Goal: Task Accomplishment & Management: Manage account settings

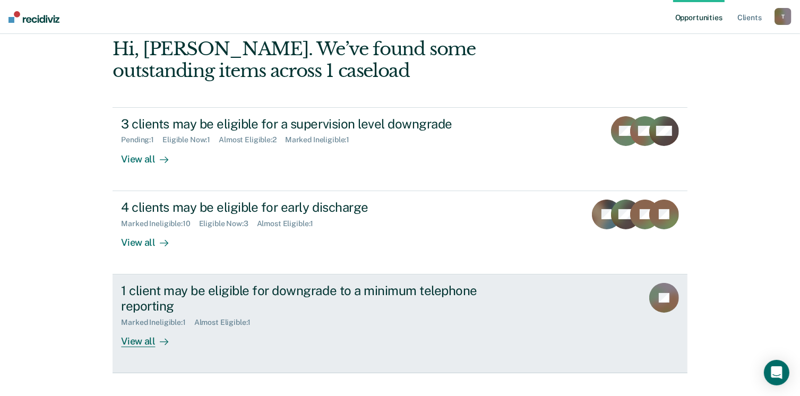
scroll to position [71, 0]
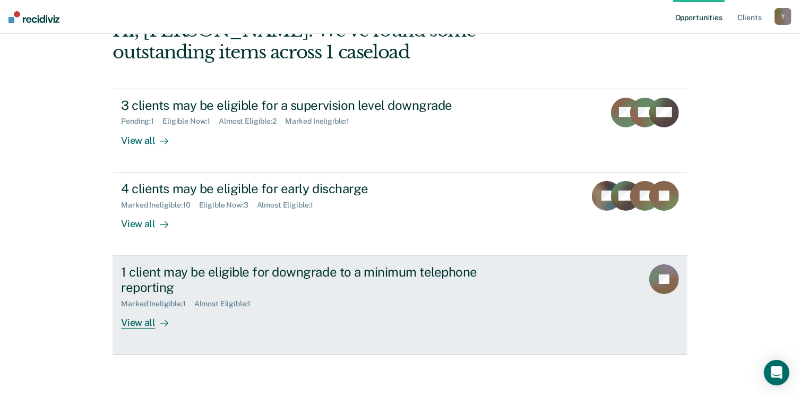
click at [273, 273] on div "1 client may be eligible for downgrade to a minimum telephone reporting" at bounding box center [307, 279] width 372 height 31
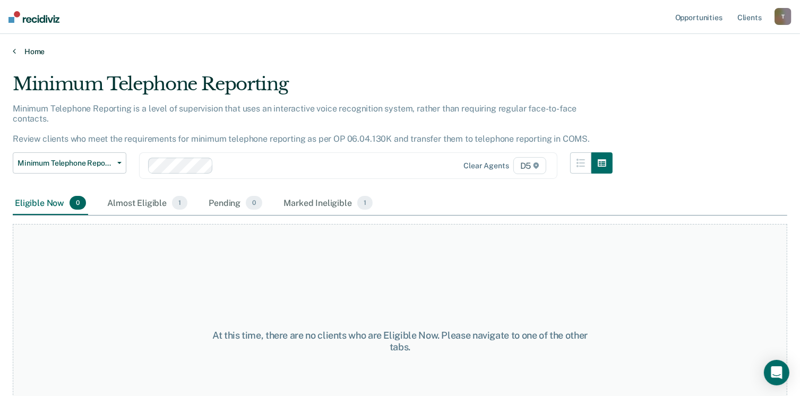
click at [36, 46] on div "Home" at bounding box center [400, 45] width 800 height 22
click at [32, 53] on link "Home" at bounding box center [400, 52] width 774 height 10
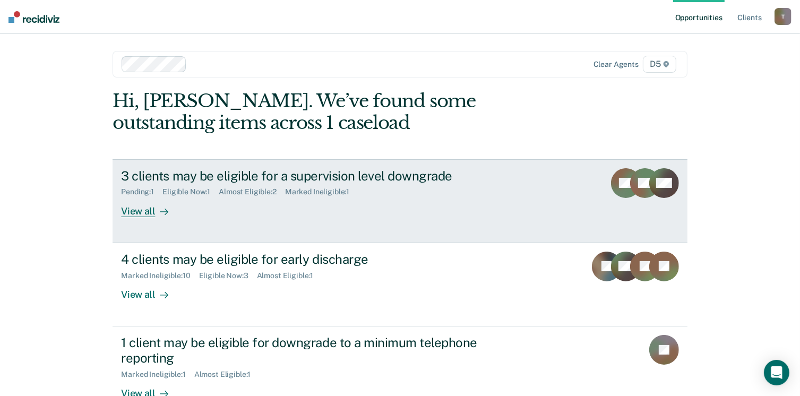
click at [135, 179] on div "3 clients may be eligible for a supervision level downgrade" at bounding box center [307, 175] width 372 height 15
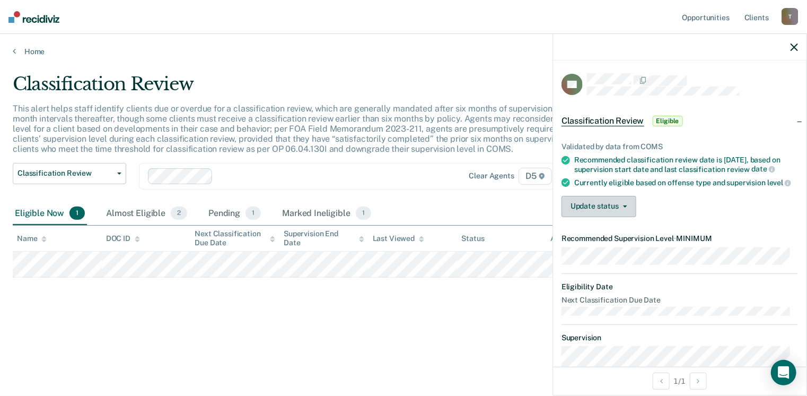
click at [590, 217] on button "Update status" at bounding box center [599, 206] width 75 height 21
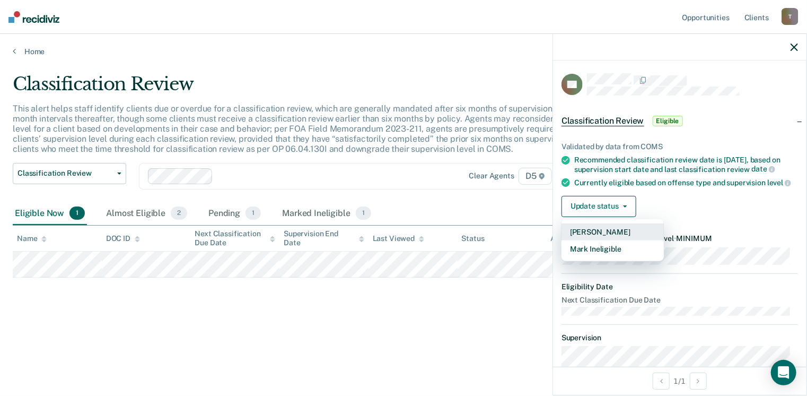
click at [592, 240] on button "[PERSON_NAME]" at bounding box center [613, 231] width 102 height 17
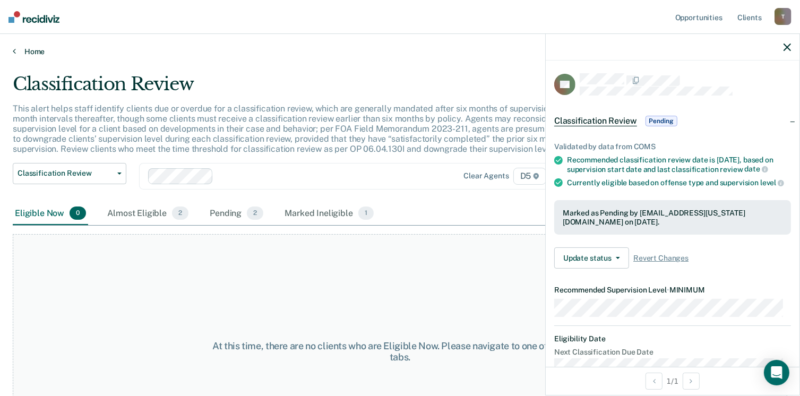
click at [36, 54] on link "Home" at bounding box center [400, 52] width 774 height 10
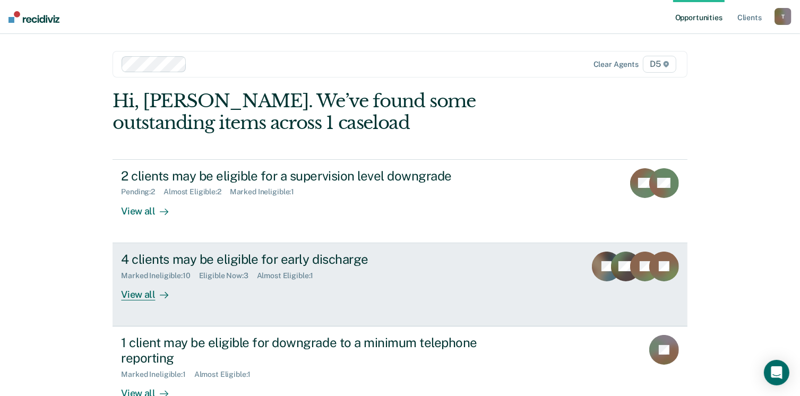
click at [159, 255] on div "4 clients may be eligible for early discharge" at bounding box center [307, 258] width 372 height 15
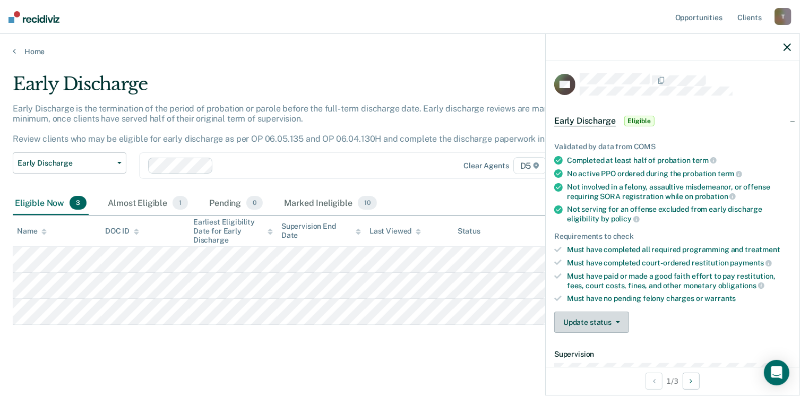
click at [584, 318] on button "Update status" at bounding box center [591, 321] width 75 height 21
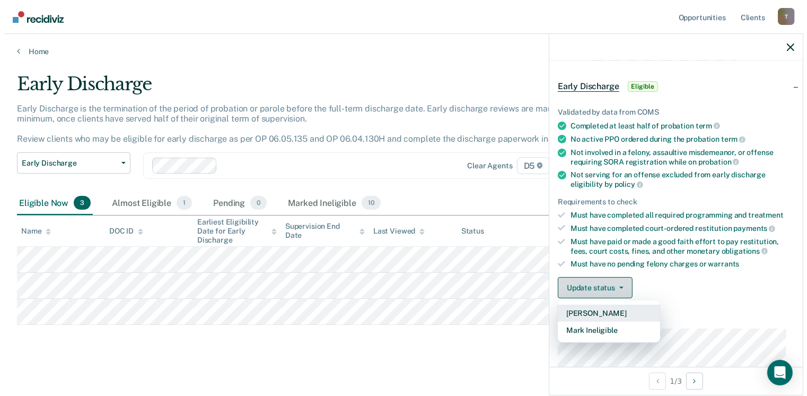
scroll to position [53, 0]
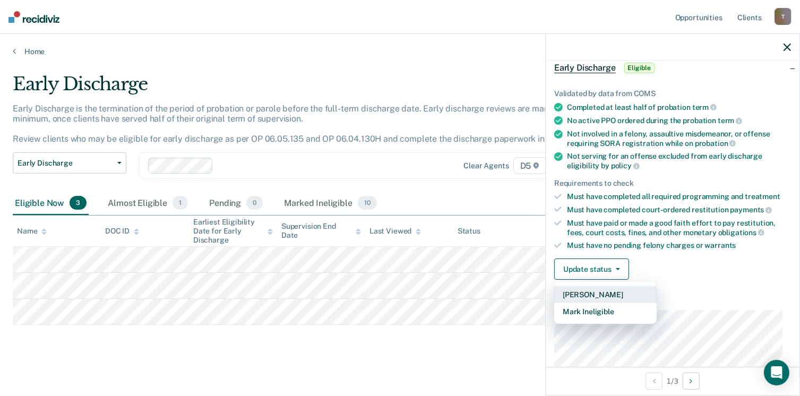
click at [580, 293] on button "[PERSON_NAME]" at bounding box center [605, 294] width 102 height 17
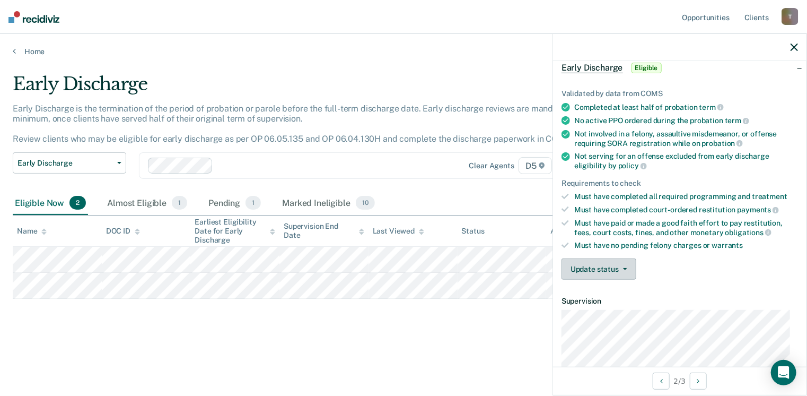
click at [584, 272] on button "Update status" at bounding box center [599, 268] width 75 height 21
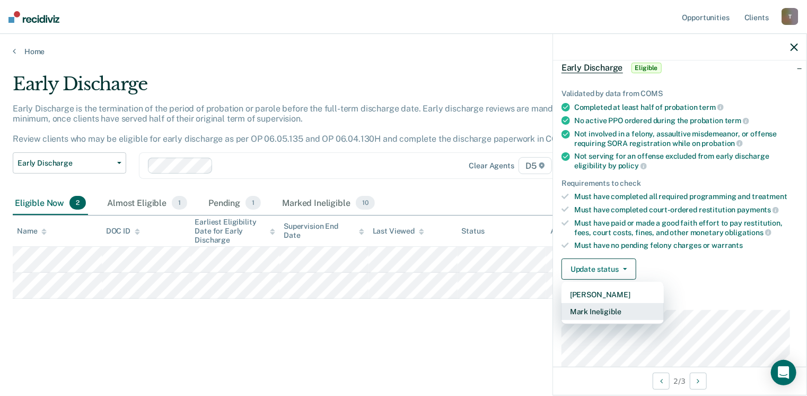
click at [595, 307] on button "Mark Ineligible" at bounding box center [613, 311] width 102 height 17
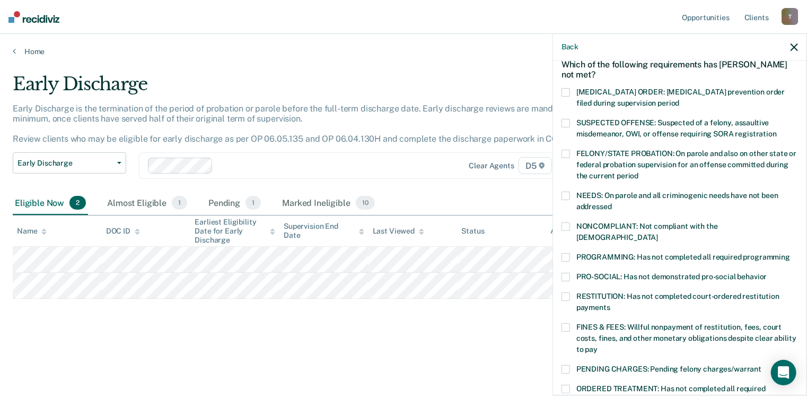
click at [567, 323] on span at bounding box center [566, 327] width 8 height 8
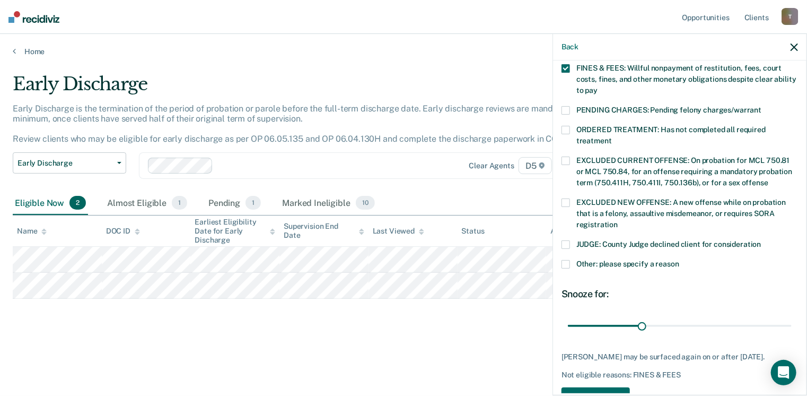
scroll to position [343, 0]
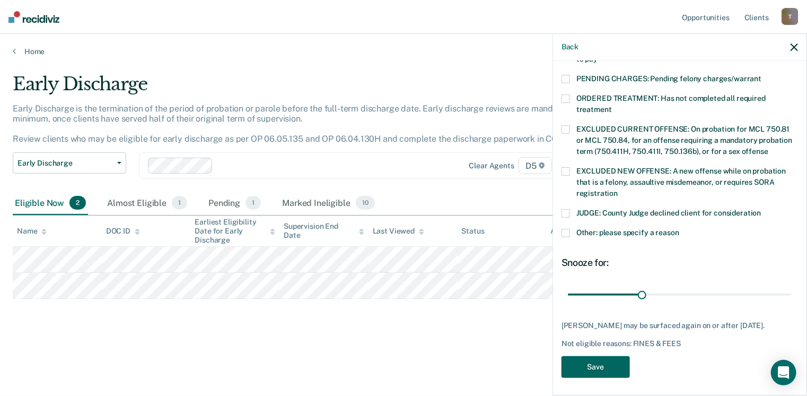
click at [588, 356] on button "Save" at bounding box center [596, 367] width 68 height 22
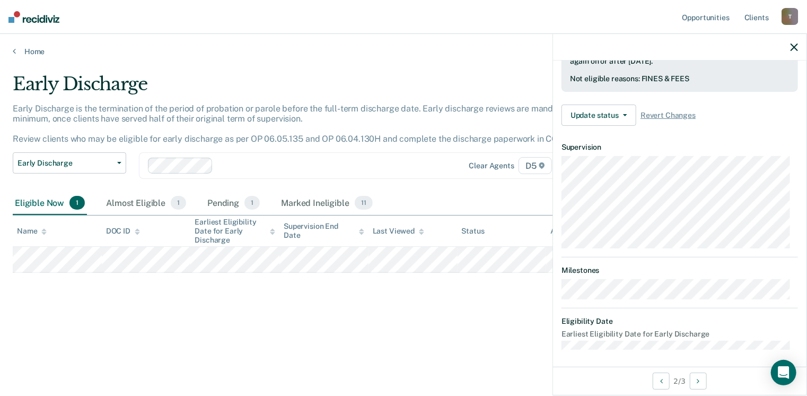
scroll to position [196, 0]
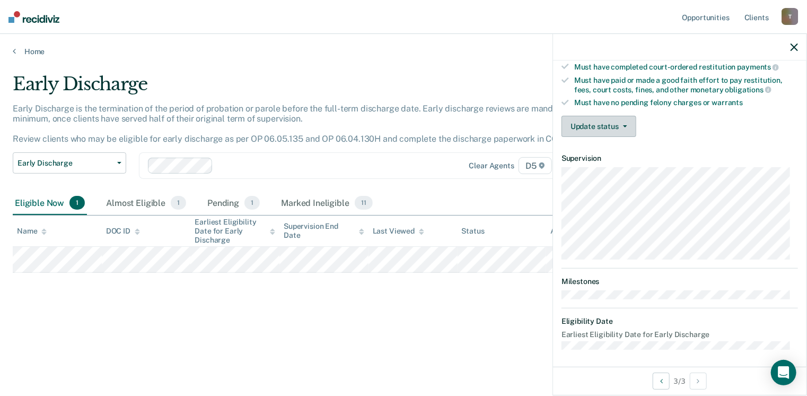
click at [602, 125] on button "Update status" at bounding box center [599, 126] width 75 height 21
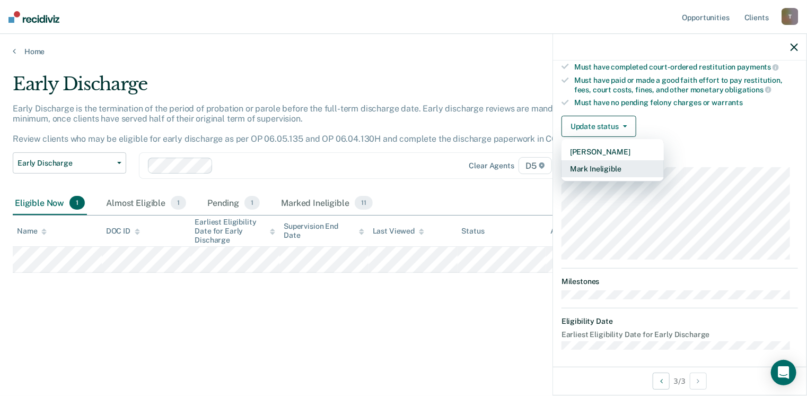
click at [604, 166] on button "Mark Ineligible" at bounding box center [613, 168] width 102 height 17
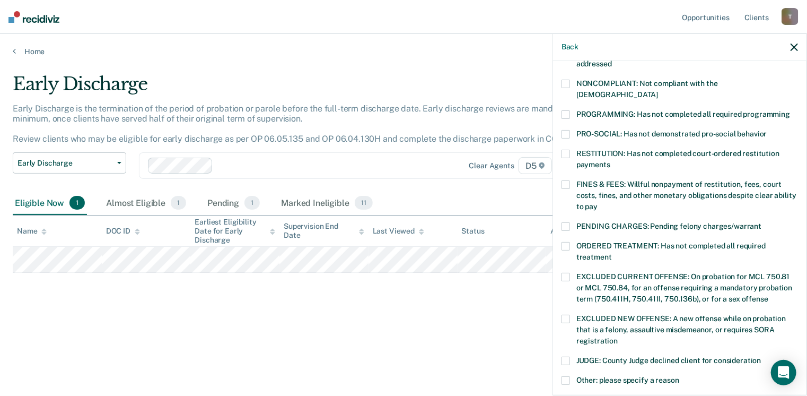
click at [562, 110] on span at bounding box center [566, 114] width 8 height 8
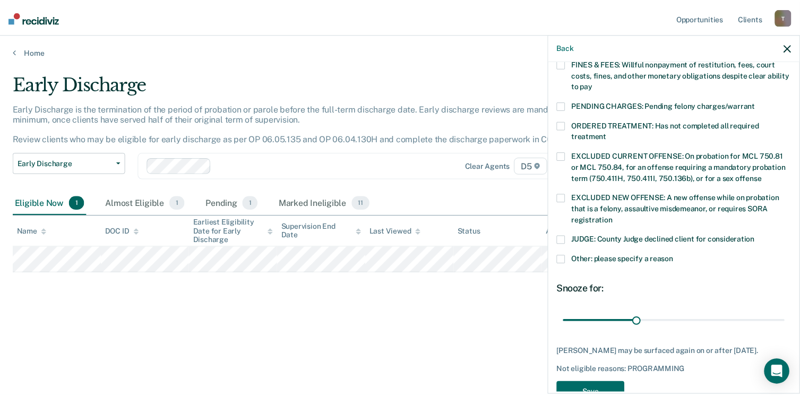
scroll to position [343, 0]
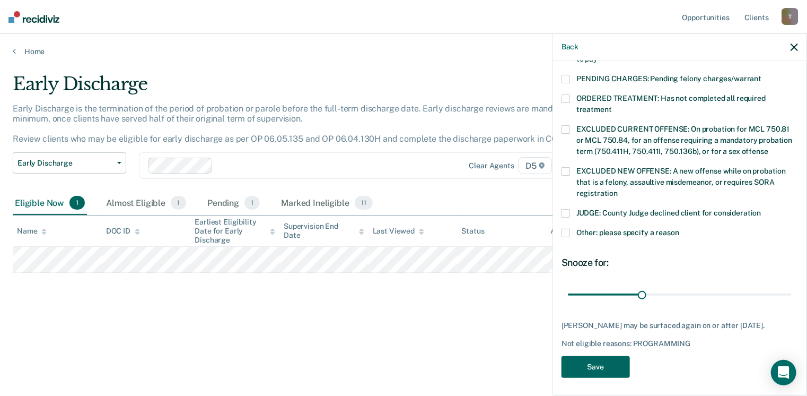
click at [624, 357] on button "Save" at bounding box center [596, 367] width 68 height 22
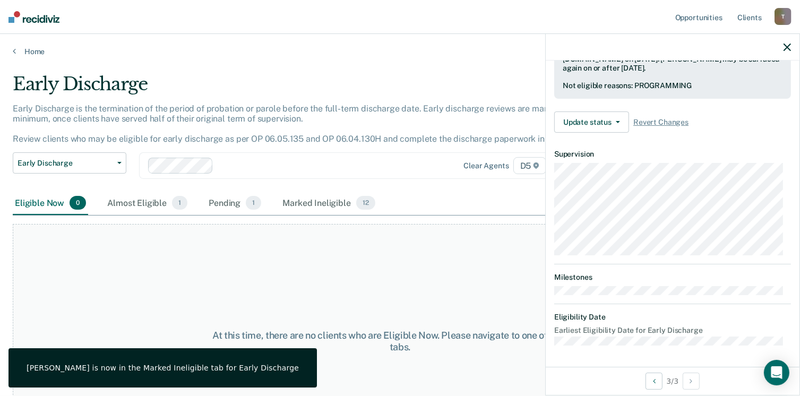
scroll to position [274, 0]
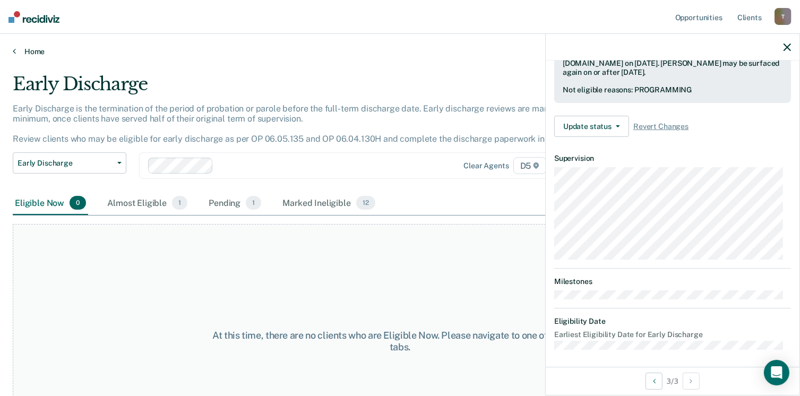
click at [23, 54] on link "Home" at bounding box center [400, 52] width 774 height 10
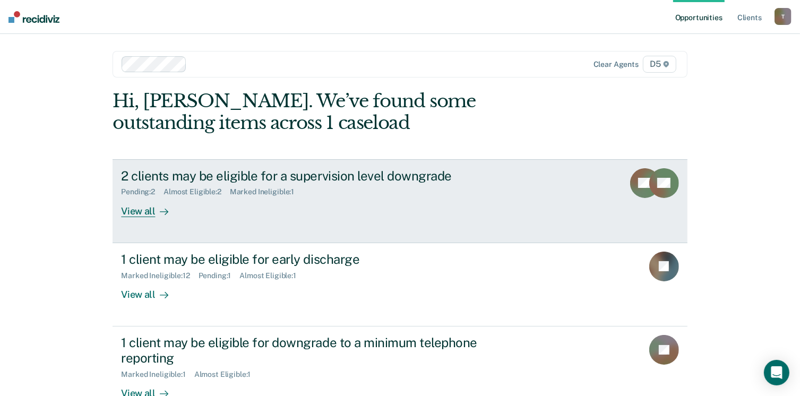
click at [132, 170] on div "2 clients may be eligible for a supervision level downgrade" at bounding box center [307, 175] width 372 height 15
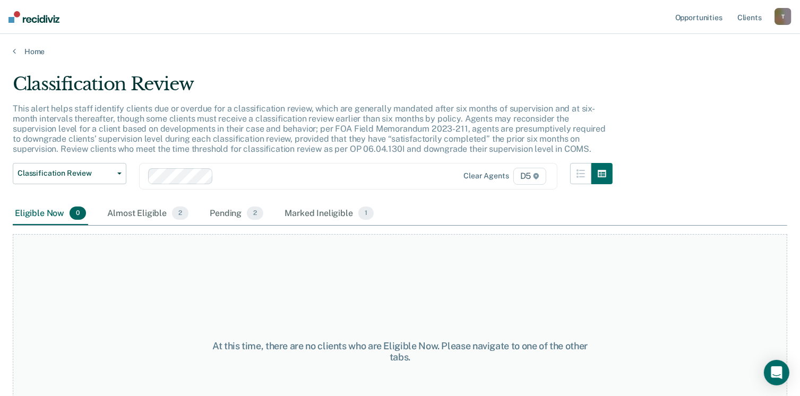
click at [38, 56] on main "Classification Review This alert helps staff identify clients due or overdue fo…" at bounding box center [400, 224] width 800 height 336
click at [38, 55] on link "Home" at bounding box center [400, 52] width 774 height 10
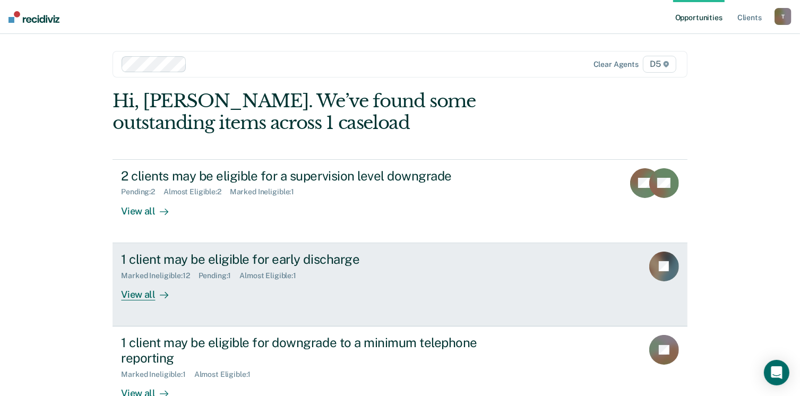
click at [122, 256] on div "1 client may be eligible for early discharge" at bounding box center [307, 258] width 372 height 15
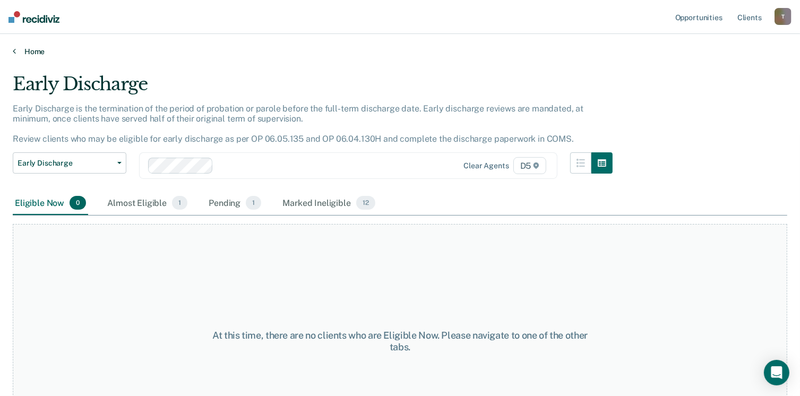
click at [39, 52] on link "Home" at bounding box center [400, 52] width 774 height 10
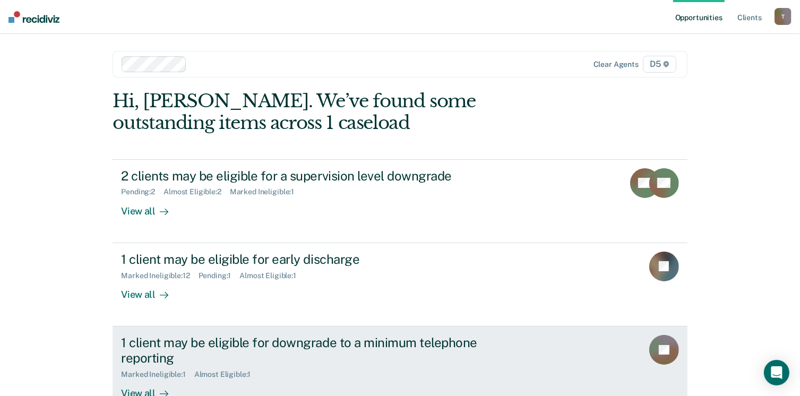
click at [150, 336] on div "1 client may be eligible for downgrade to a minimum telephone reporting" at bounding box center [307, 350] width 372 height 31
